Goal: Complete application form

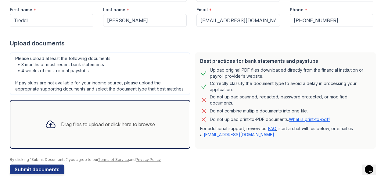
scroll to position [97, 0]
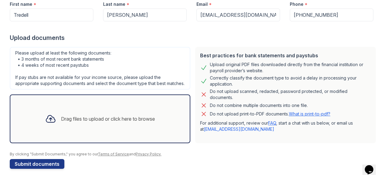
click at [65, 114] on div "Drag files to upload or click here to browse" at bounding box center [100, 119] width 120 height 21
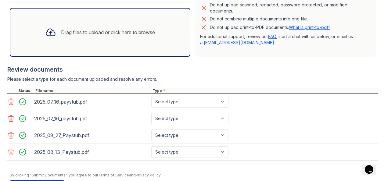
scroll to position [175, 0]
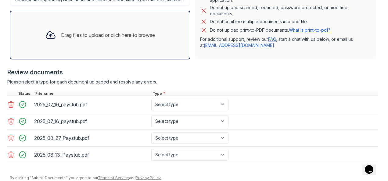
click at [10, 108] on icon at bounding box center [10, 104] width 7 height 7
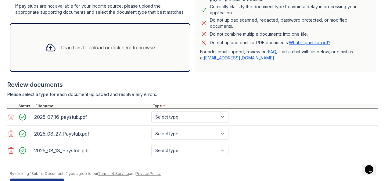
scroll to position [162, 0]
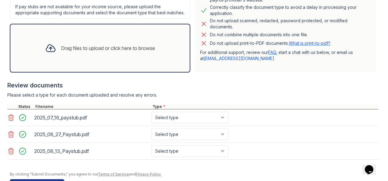
click at [65, 52] on div "Drag files to upload or click here to browse" at bounding box center [108, 48] width 94 height 7
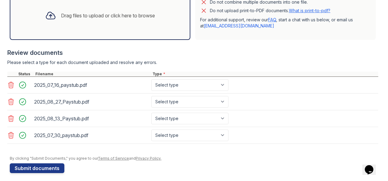
scroll to position [195, 0]
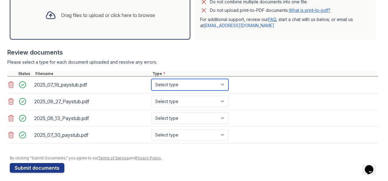
click at [225, 89] on select "Select type Paystub Bank Statement Offer Letter Tax Documents Benefit Award Let…" at bounding box center [189, 85] width 77 height 12
select select "paystub"
click at [151, 84] on select "Select type Paystub Bank Statement Offer Letter Tax Documents Benefit Award Let…" at bounding box center [189, 85] width 77 height 12
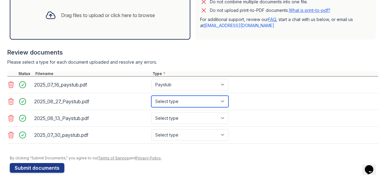
click at [222, 105] on select "Select type Paystub Bank Statement Offer Letter Tax Documents Benefit Award Let…" at bounding box center [189, 102] width 77 height 12
select select "paystub"
click at [151, 101] on select "Select type Paystub Bank Statement Offer Letter Tax Documents Benefit Award Let…" at bounding box center [189, 102] width 77 height 12
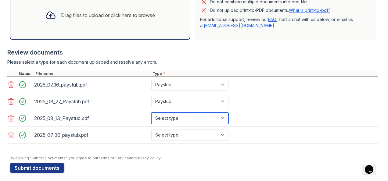
click at [224, 124] on select "Select type Paystub Bank Statement Offer Letter Tax Documents Benefit Award Let…" at bounding box center [189, 119] width 77 height 12
select select "paystub"
click at [151, 117] on select "Select type Paystub Bank Statement Offer Letter Tax Documents Benefit Award Let…" at bounding box center [189, 119] width 77 height 12
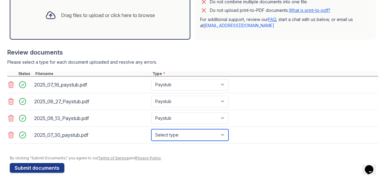
click at [222, 138] on select "Select type Paystub Bank Statement Offer Letter Tax Documents Benefit Award Let…" at bounding box center [189, 135] width 77 height 12
select select "paystub"
click at [151, 134] on select "Select type Paystub Bank Statement Offer Letter Tax Documents Benefit Award Let…" at bounding box center [189, 135] width 77 height 12
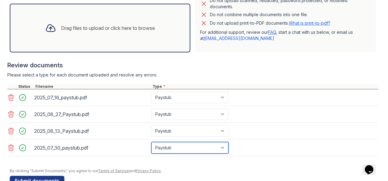
scroll to position [193, 0]
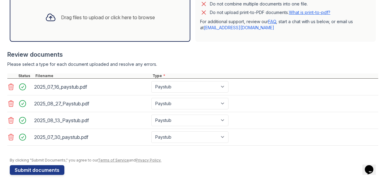
click at [90, 20] on div "Drag files to upload or click here to browse" at bounding box center [108, 17] width 94 height 7
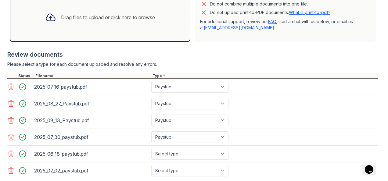
click at [88, 21] on div "Drag files to upload or click here to browse" at bounding box center [108, 17] width 94 height 7
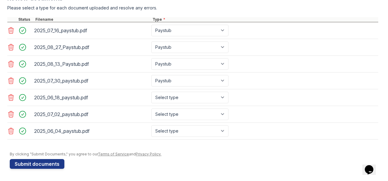
scroll to position [252, 0]
click at [224, 98] on select "Select type Paystub Bank Statement Offer Letter Tax Documents Benefit Award Let…" at bounding box center [189, 98] width 77 height 12
select select "paystub"
click at [151, 93] on select "Select type Paystub Bank Statement Offer Letter Tax Documents Benefit Award Let…" at bounding box center [189, 98] width 77 height 12
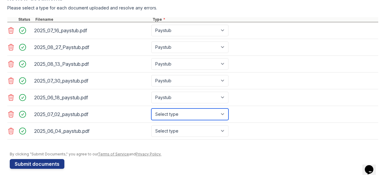
click at [224, 115] on select "Select type Paystub Bank Statement Offer Letter Tax Documents Benefit Award Let…" at bounding box center [189, 115] width 77 height 12
select select "paystub"
click at [151, 109] on select "Select type Paystub Bank Statement Offer Letter Tax Documents Benefit Award Let…" at bounding box center [189, 115] width 77 height 12
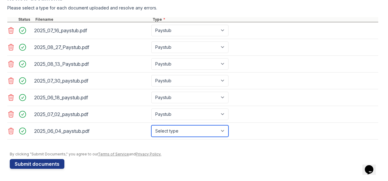
click at [226, 131] on select "Select type Paystub Bank Statement Offer Letter Tax Documents Benefit Award Let…" at bounding box center [189, 132] width 77 height 12
select select "paystub"
click at [151, 126] on select "Select type Paystub Bank Statement Offer Letter Tax Documents Benefit Award Let…" at bounding box center [189, 132] width 77 height 12
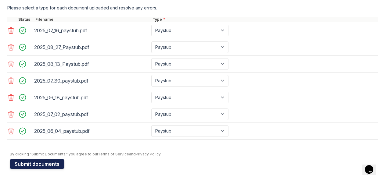
click at [45, 162] on button "Submit documents" at bounding box center [37, 164] width 55 height 10
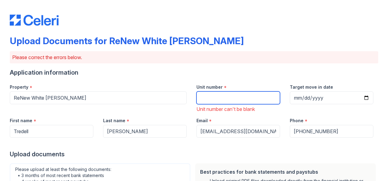
click at [206, 96] on input "Unit number" at bounding box center [239, 98] width 84 height 13
type input "2A"
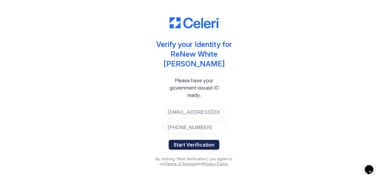
click at [185, 146] on button "Start Verification" at bounding box center [194, 145] width 51 height 10
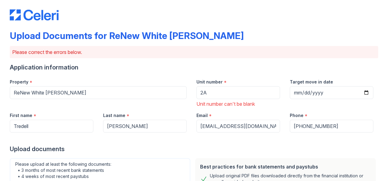
scroll to position [5, 0]
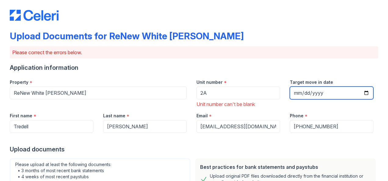
click at [297, 92] on input "Target move in date" at bounding box center [332, 93] width 84 height 13
click at [362, 93] on input "Target move in date" at bounding box center [332, 93] width 84 height 13
click at [298, 90] on input "Target move in date" at bounding box center [332, 93] width 84 height 13
click at [363, 93] on input "Target move in date" at bounding box center [332, 93] width 84 height 13
type input "[DATE]"
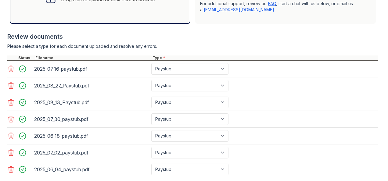
scroll to position [298, 0]
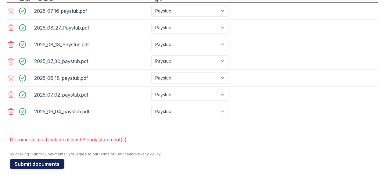
click at [33, 164] on button "Submit documents" at bounding box center [37, 164] width 55 height 10
